Goal: Information Seeking & Learning: Learn about a topic

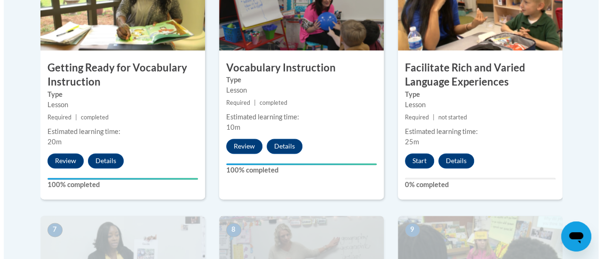
scroll to position [621, 0]
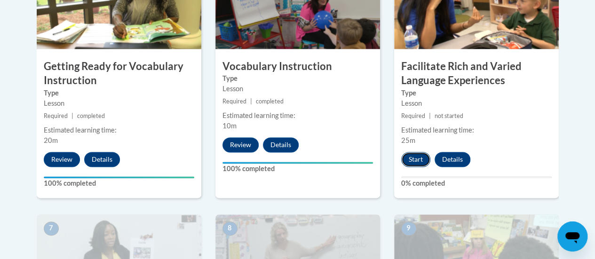
click at [411, 161] on button "Start" at bounding box center [415, 159] width 29 height 15
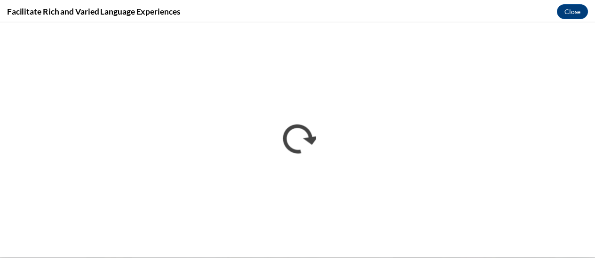
scroll to position [0, 0]
